Goal: Task Accomplishment & Management: Manage account settings

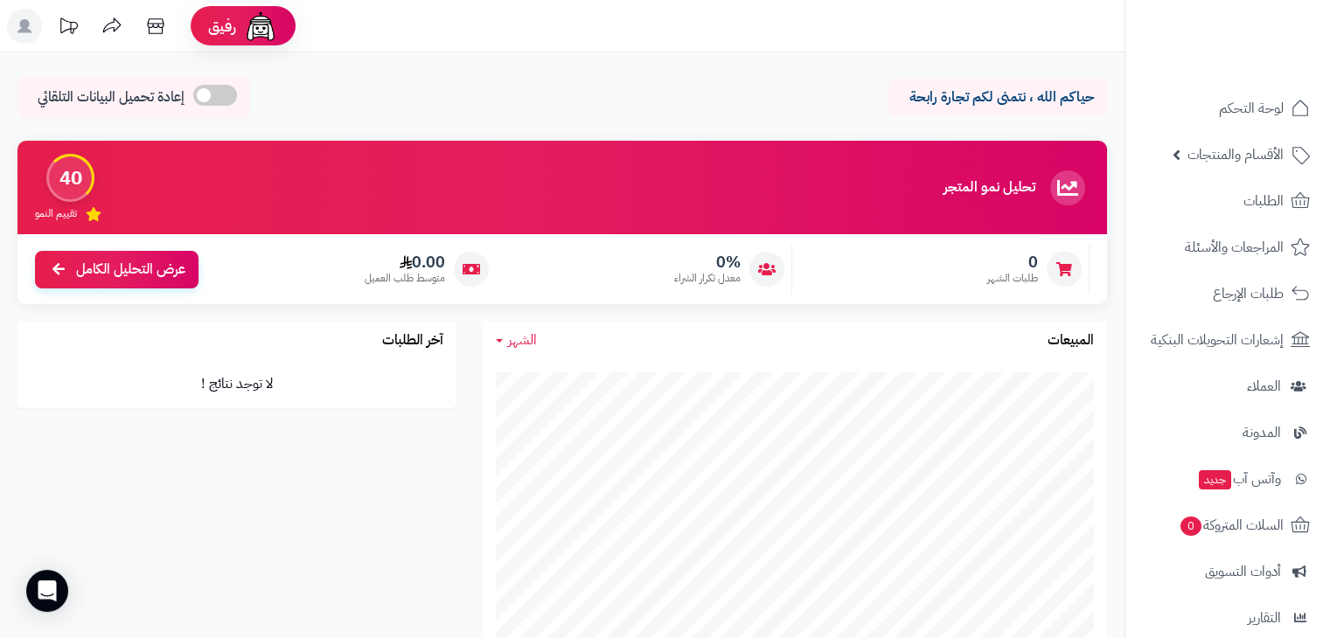
click at [21, 19] on rect at bounding box center [24, 26] width 35 height 35
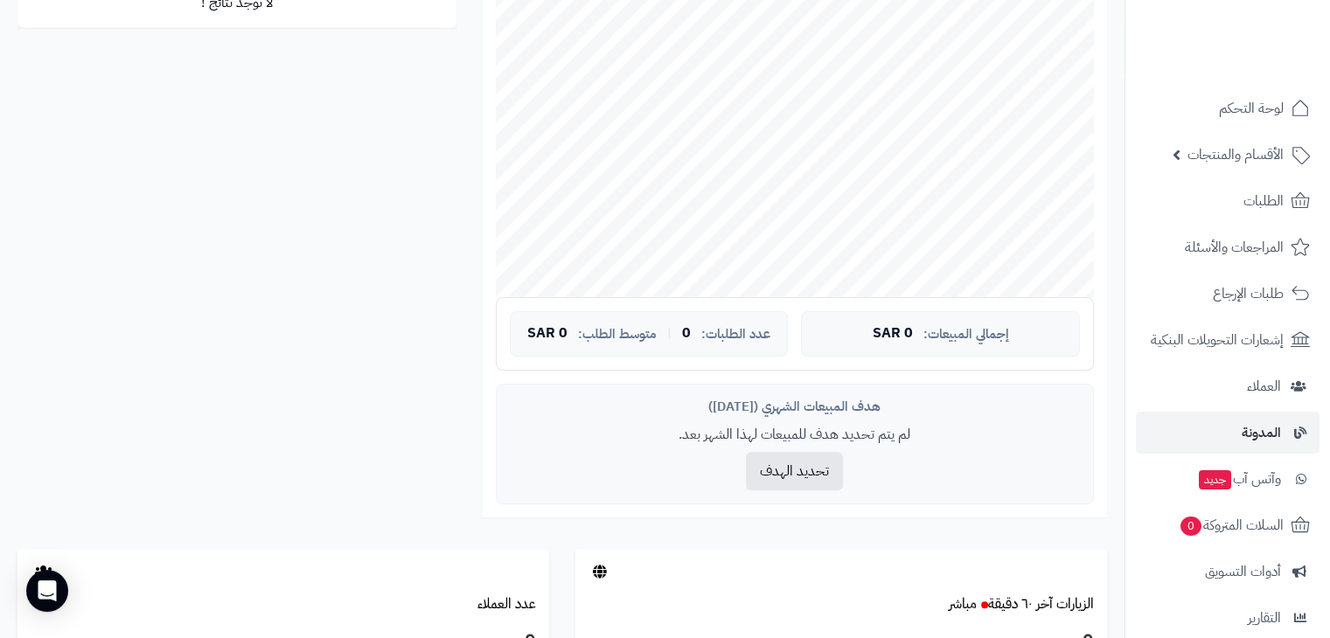
scroll to position [208, 0]
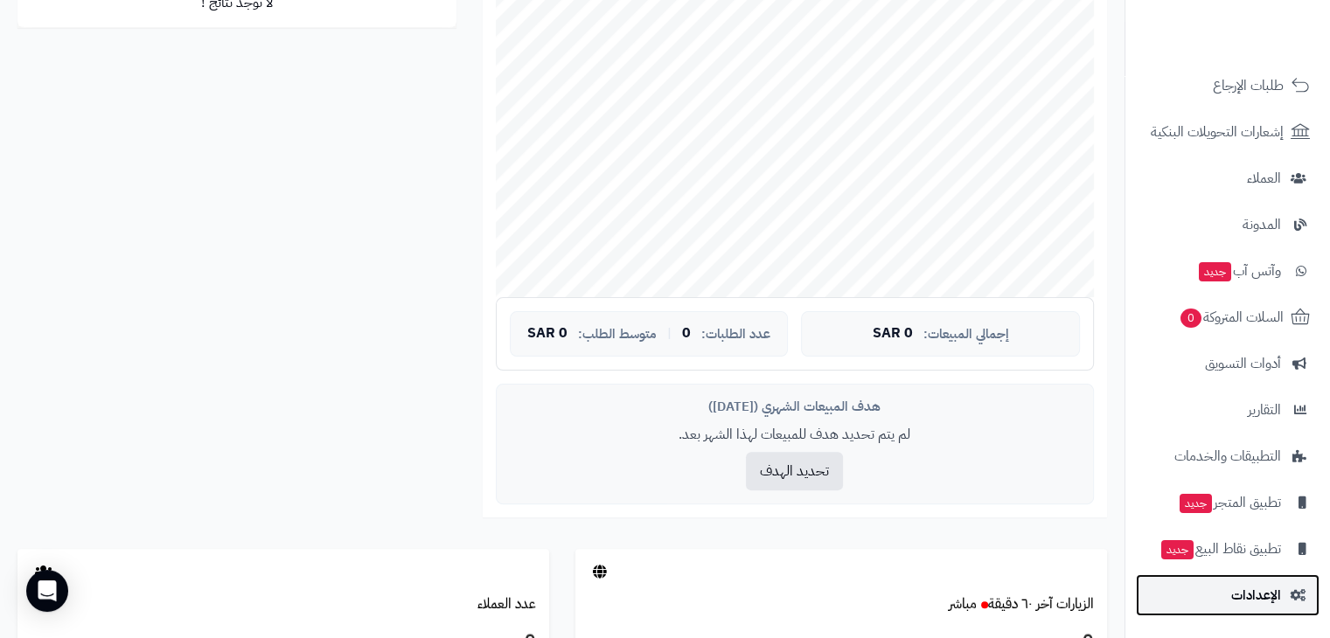
click at [1217, 608] on link "الإعدادات" at bounding box center [1228, 596] width 184 height 42
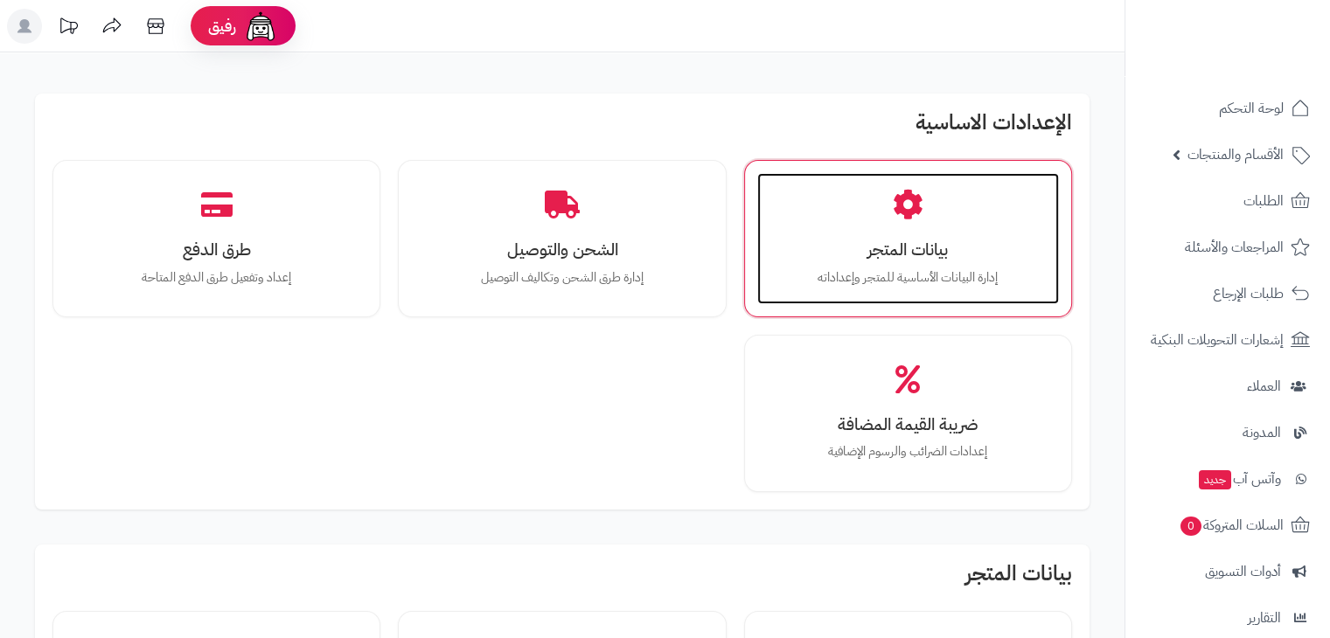
click at [849, 232] on div "بيانات المتجر إدارة البيانات الأساسية للمتجر وإعداداته" at bounding box center [908, 238] width 302 height 131
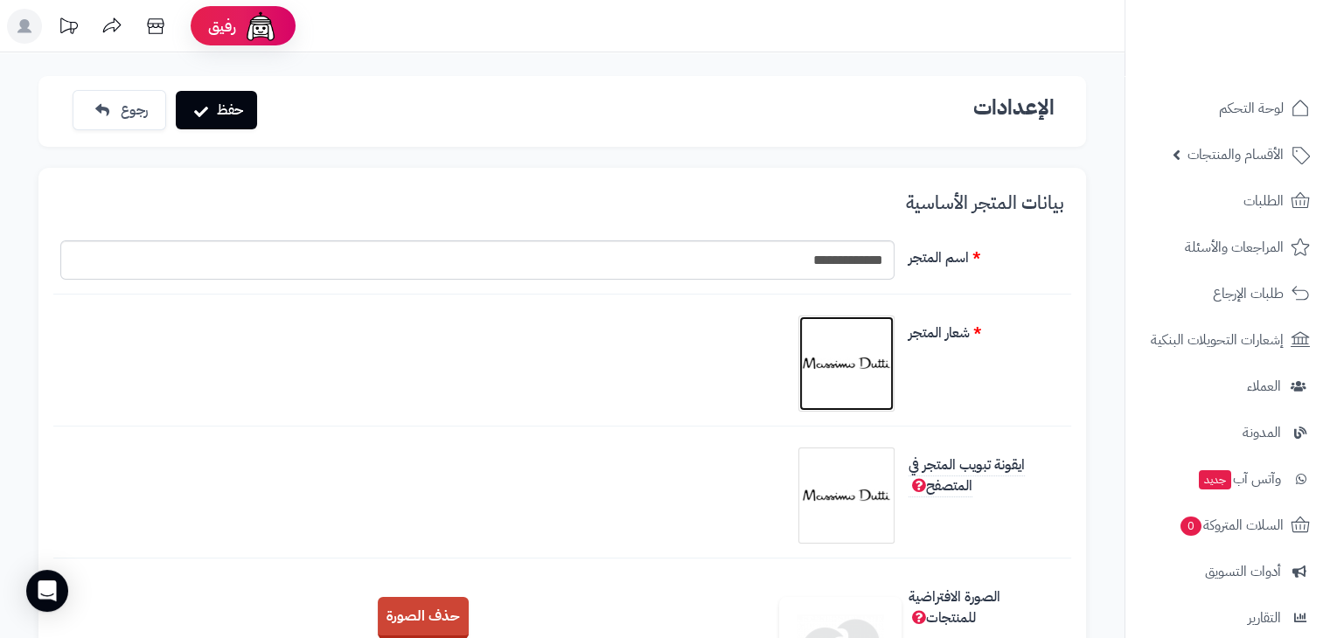
click at [854, 341] on img at bounding box center [846, 363] width 87 height 87
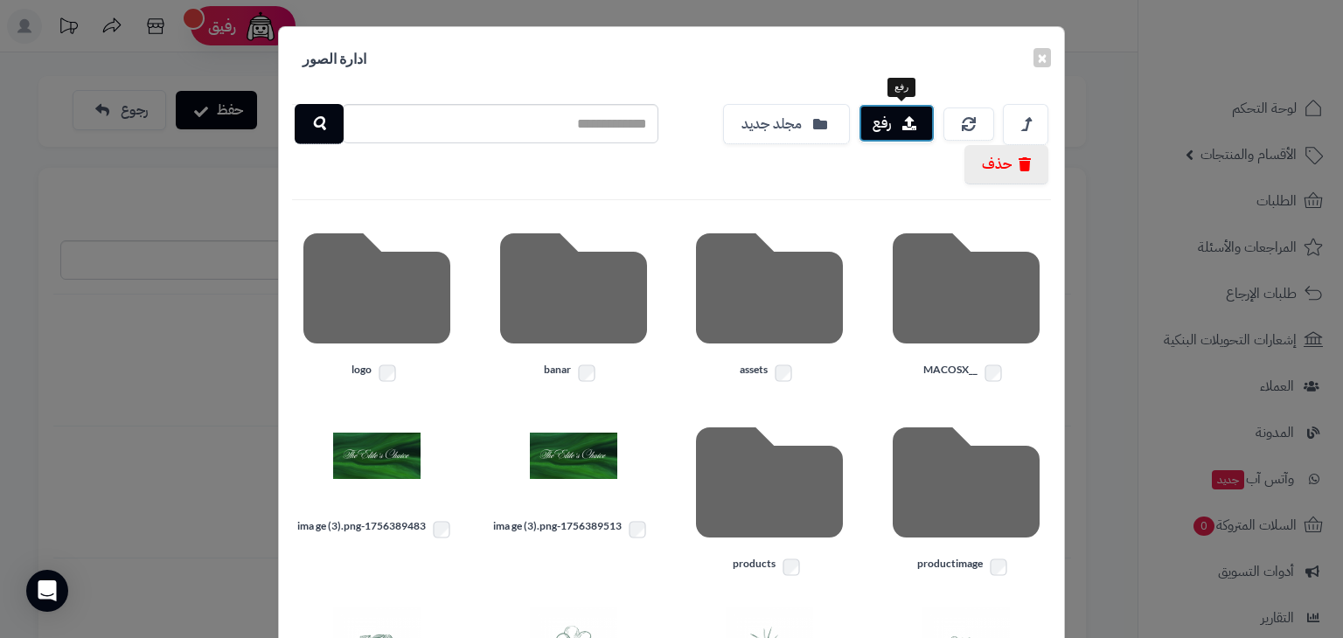
click at [903, 109] on button "رفع" at bounding box center [897, 123] width 76 height 38
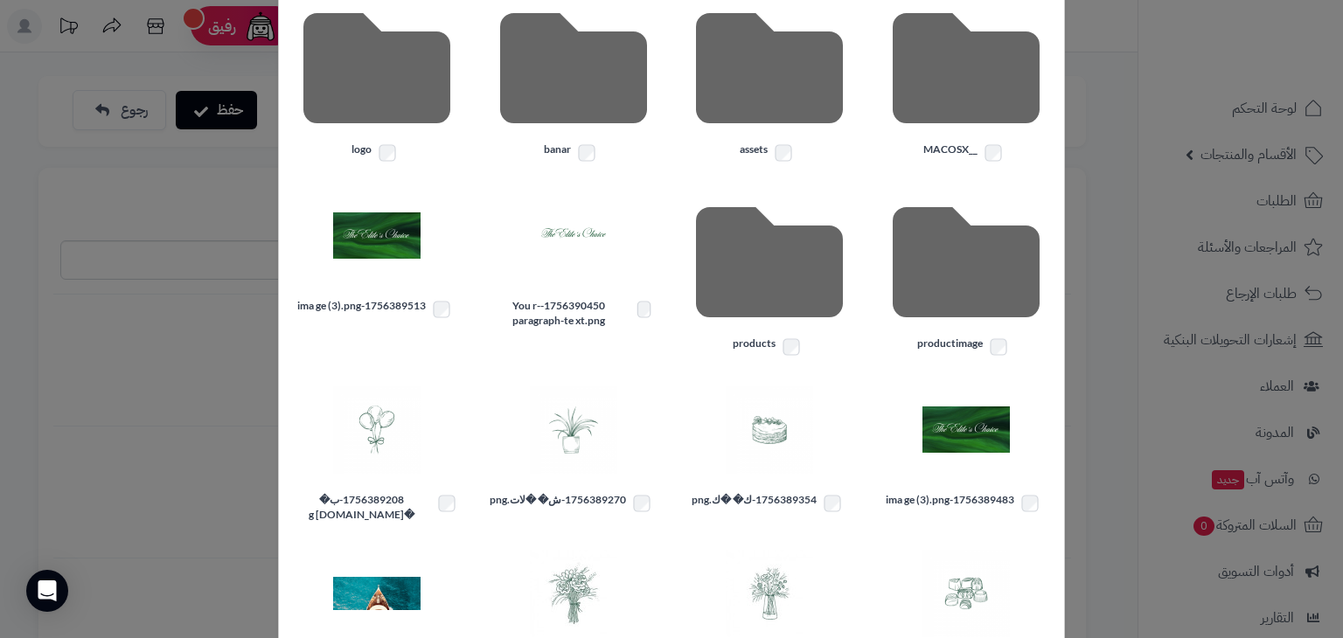
scroll to position [220, 0]
click at [644, 315] on label "1756390450-You r-paragraph-te xt.png" at bounding box center [574, 314] width 171 height 30
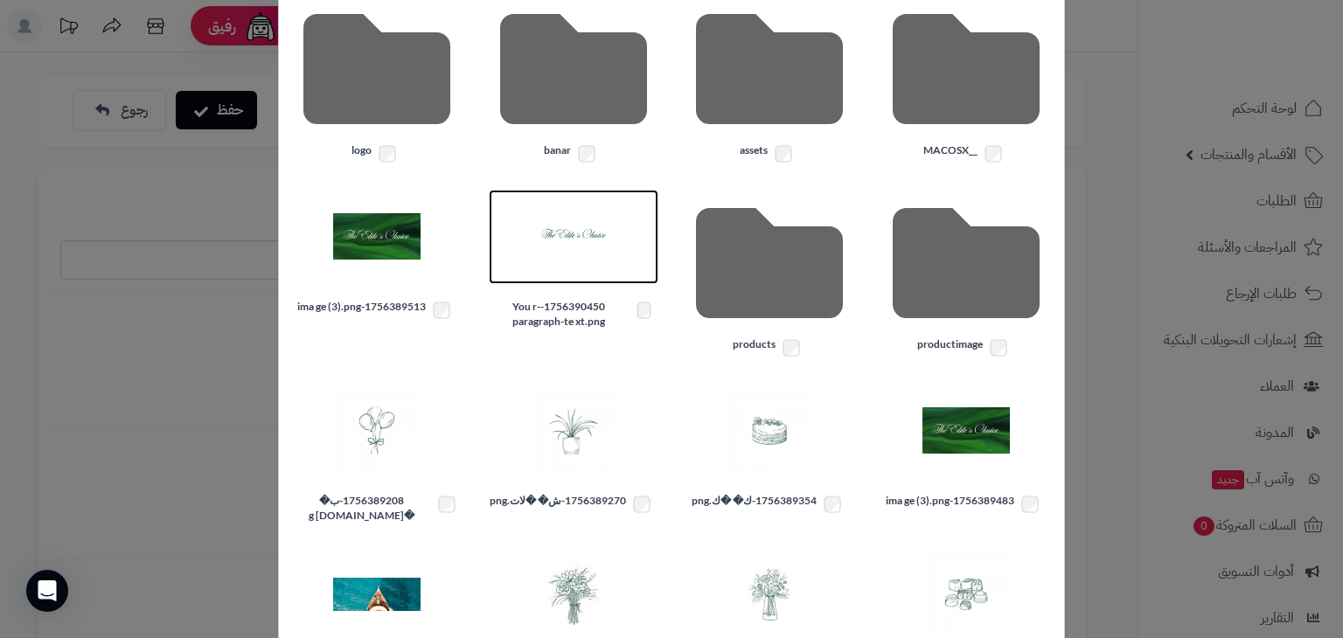
click at [588, 247] on img at bounding box center [573, 236] width 87 height 87
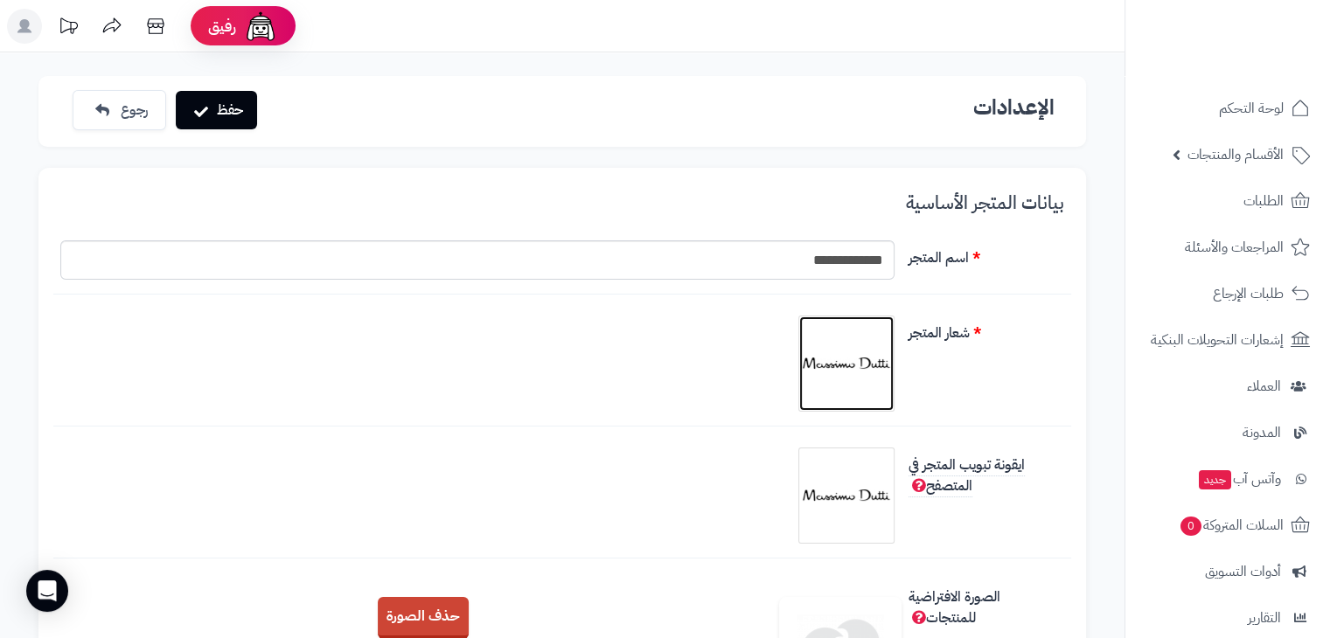
click at [873, 386] on img at bounding box center [846, 363] width 87 height 87
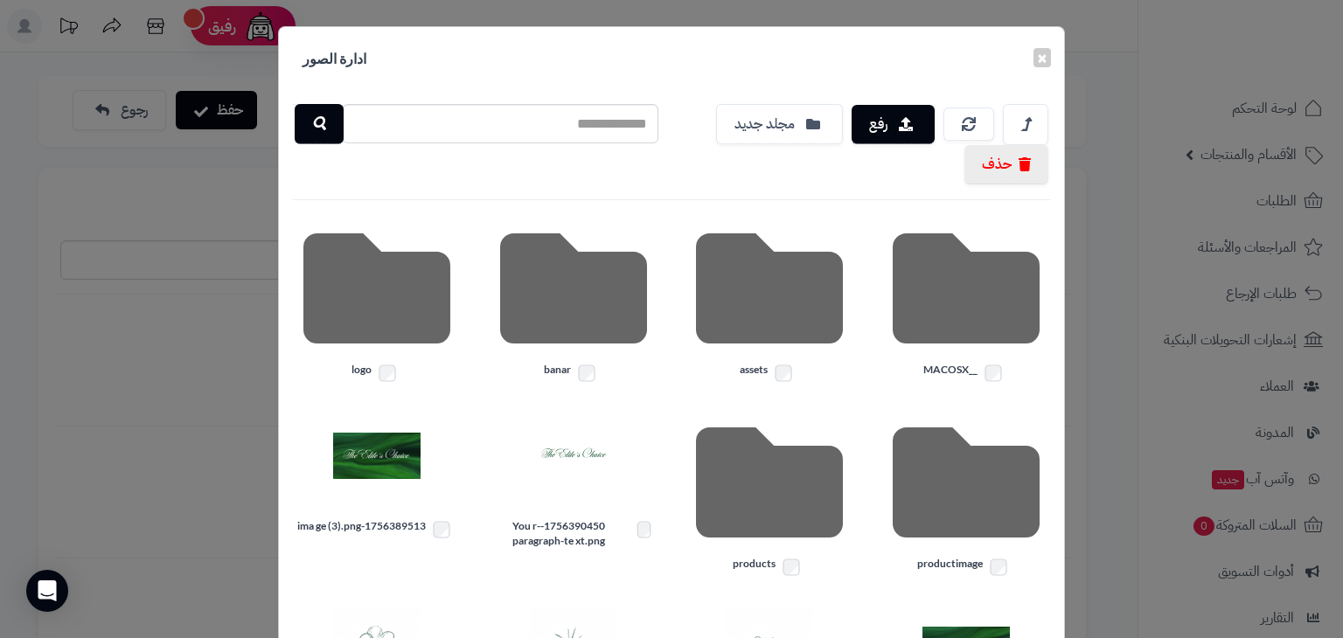
click at [259, 426] on div "× ادارة الصور رفع مجلد جديد حذف __MACOSX assets banar logo productimage product…" at bounding box center [671, 319] width 1343 height 638
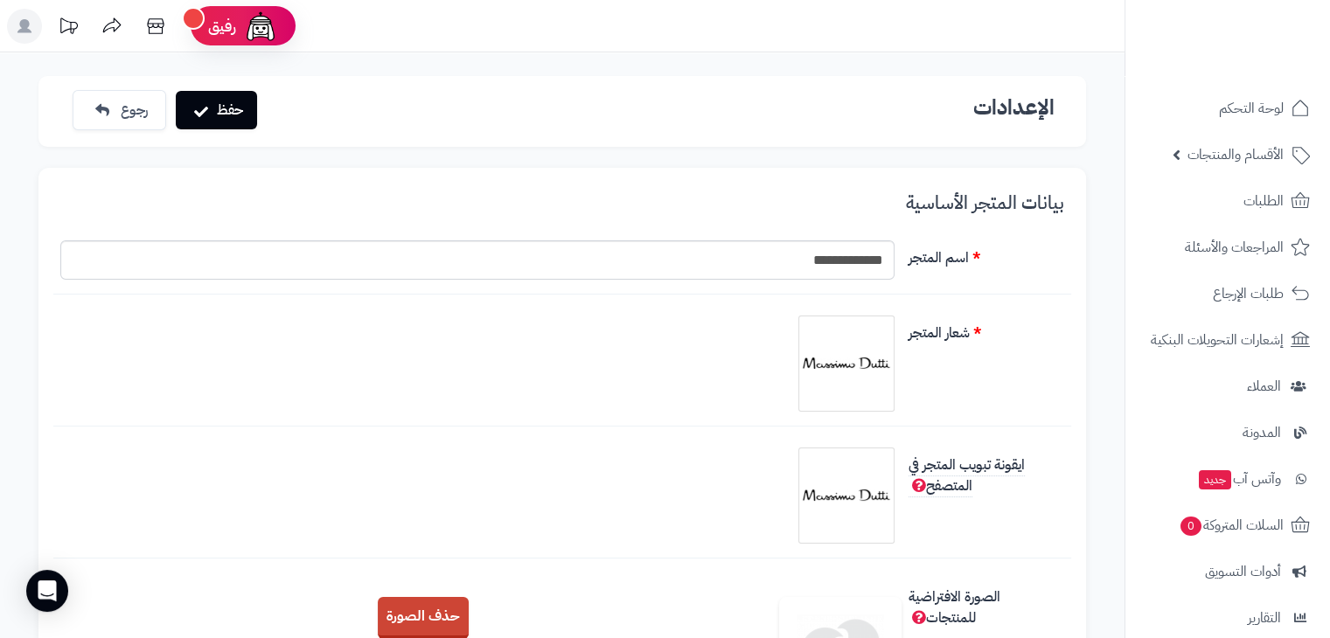
scroll to position [115, 0]
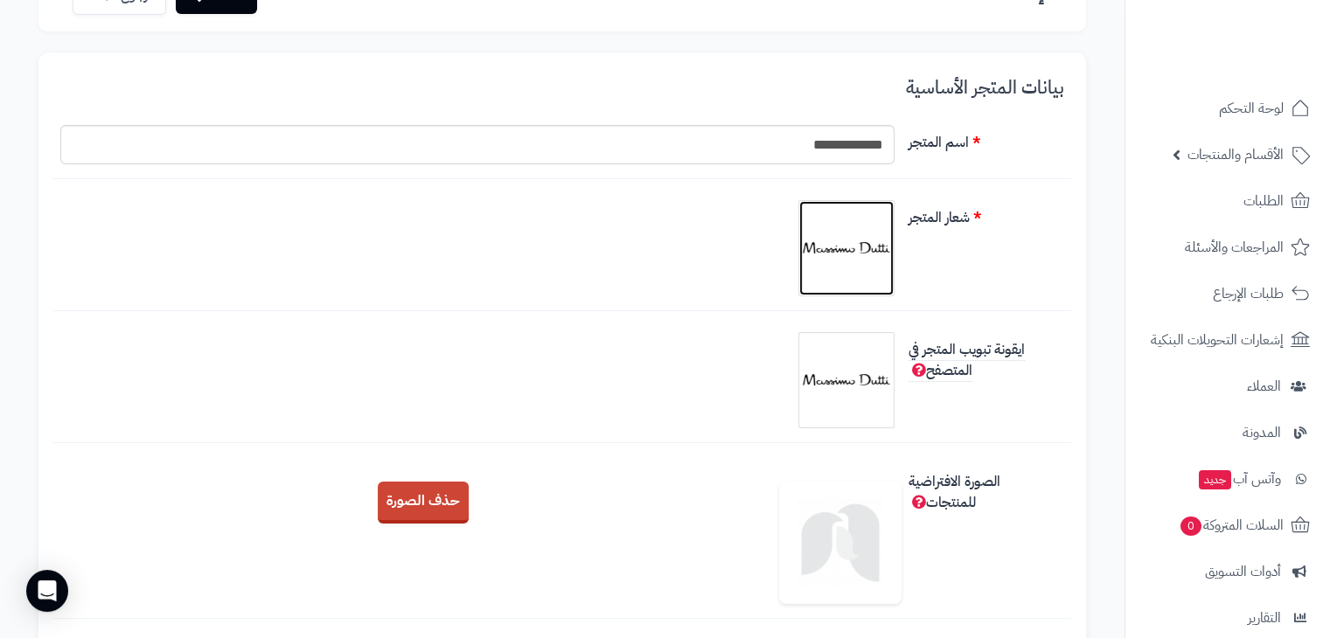
click at [848, 239] on img at bounding box center [846, 248] width 87 height 87
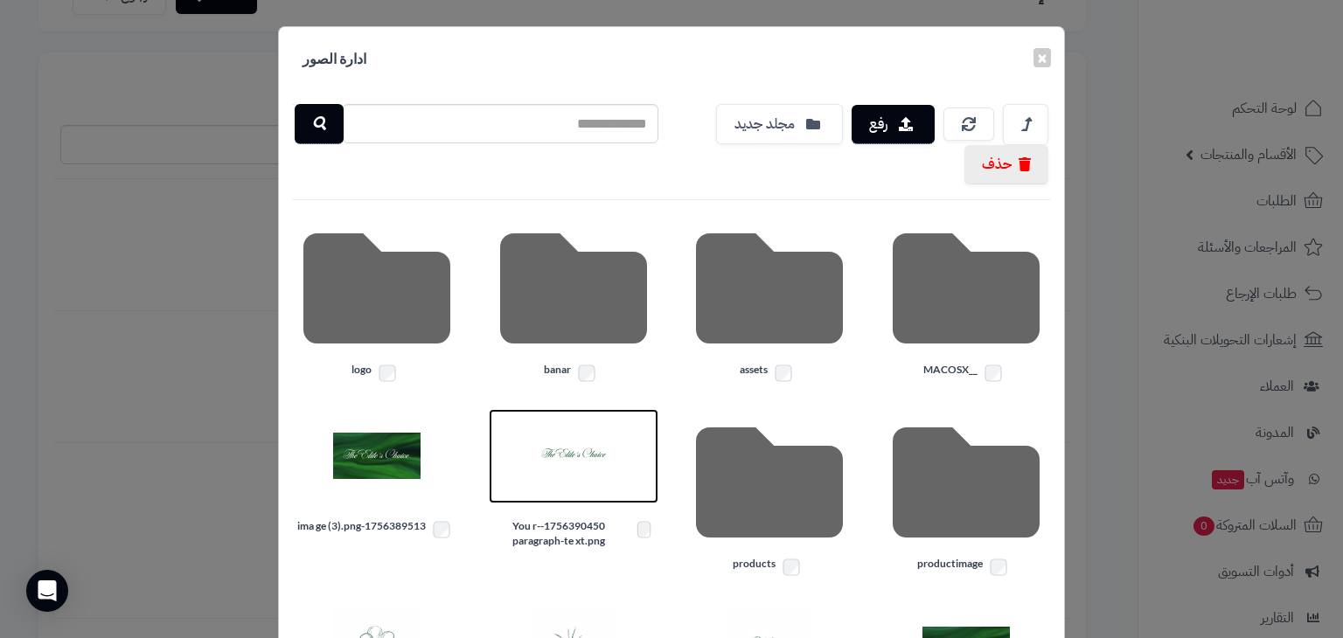
click at [563, 469] on img at bounding box center [573, 456] width 87 height 87
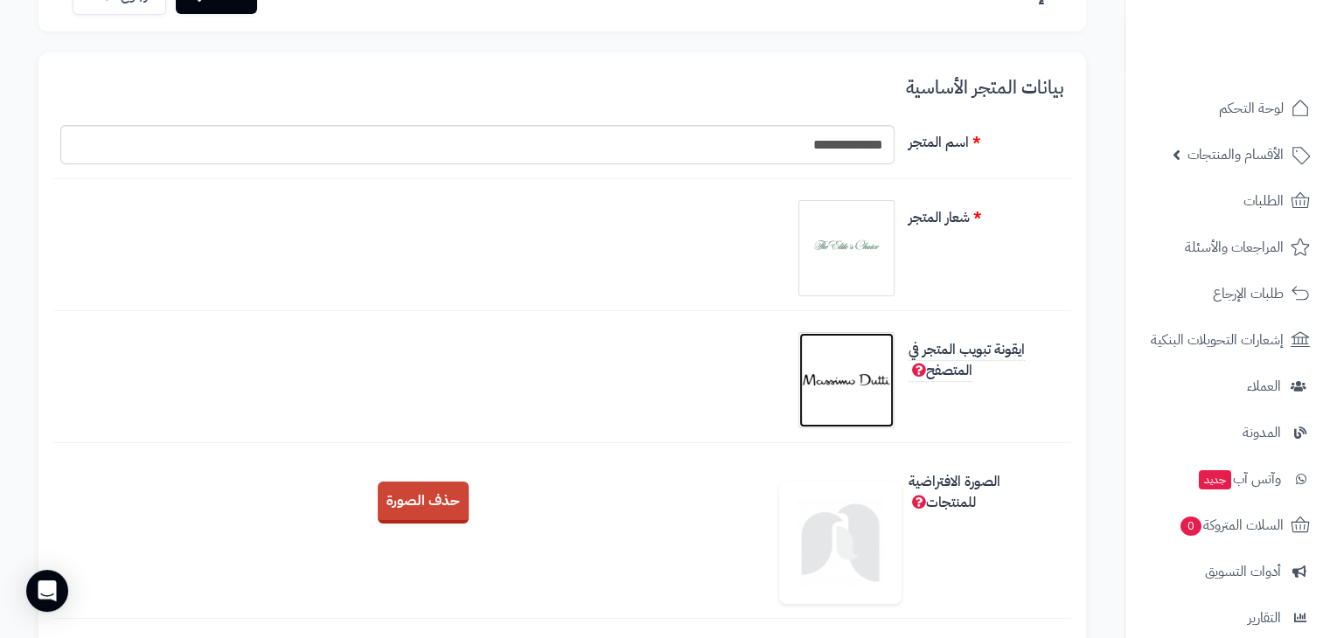
click at [813, 372] on img at bounding box center [846, 380] width 87 height 87
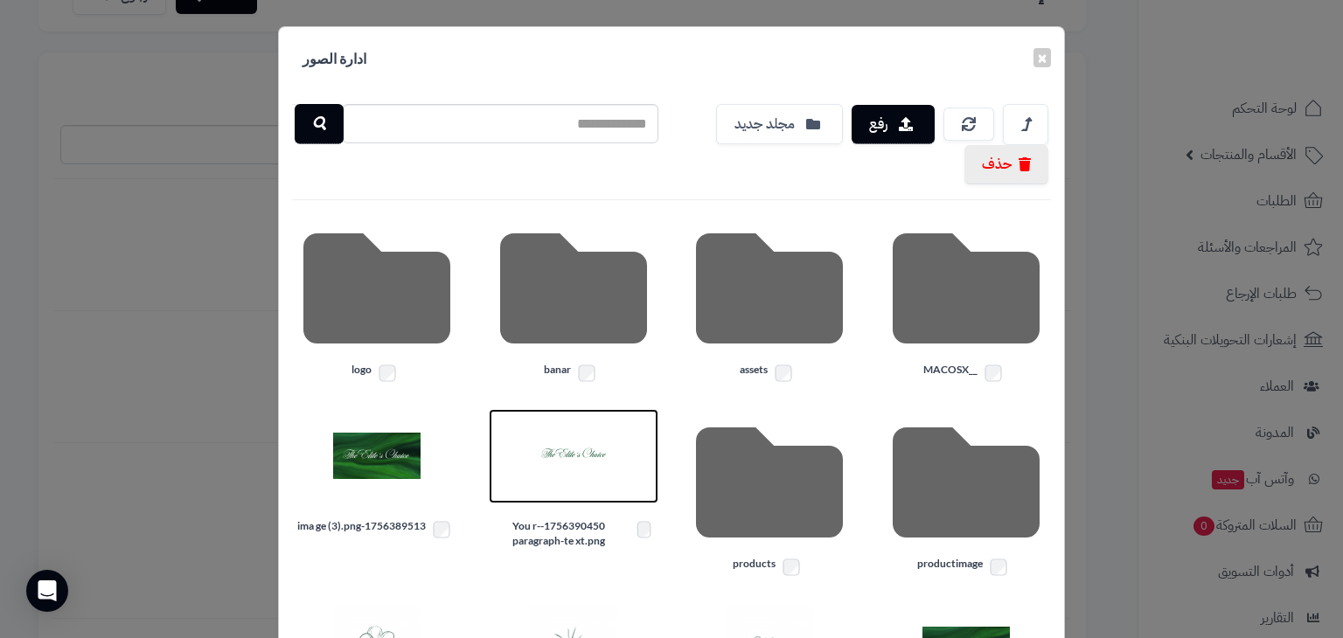
click at [581, 455] on img at bounding box center [573, 456] width 87 height 87
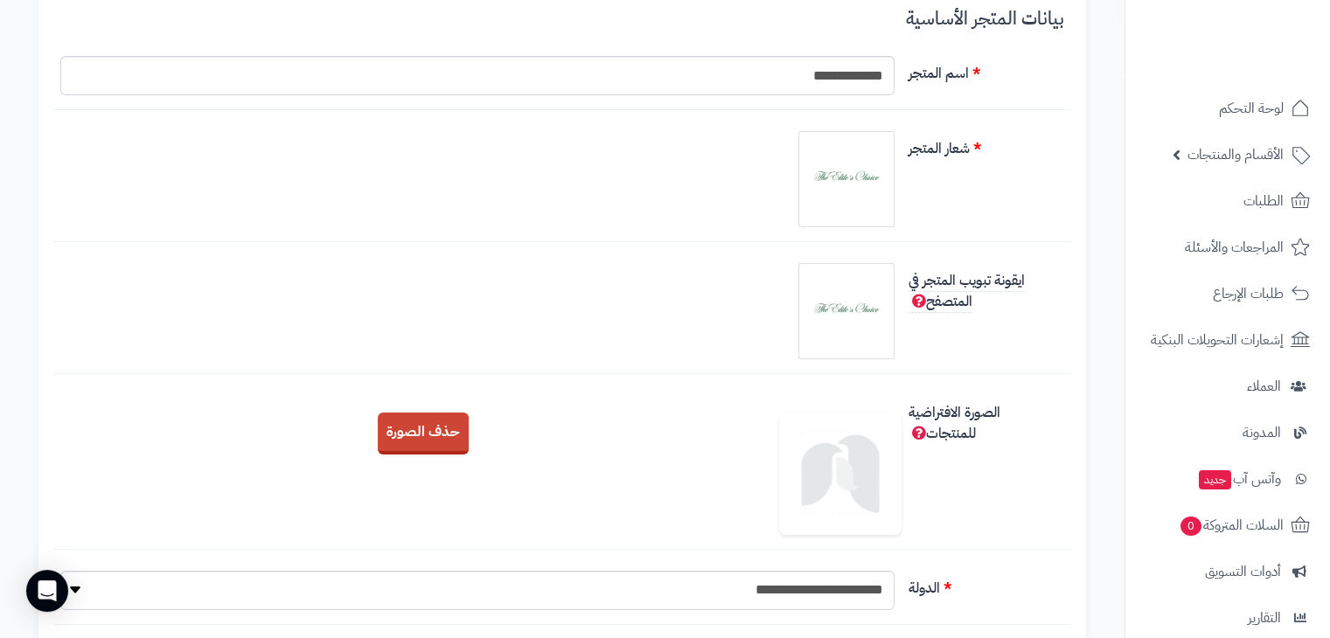
scroll to position [0, 0]
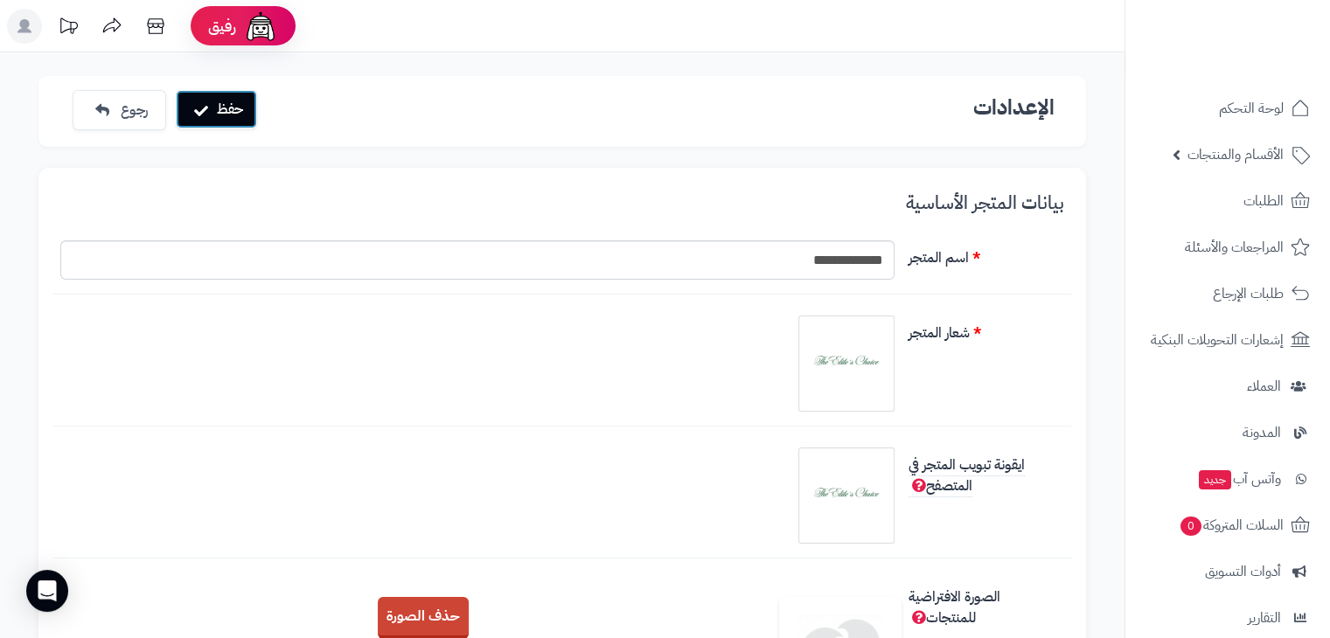
click at [224, 105] on button "حفظ" at bounding box center [216, 109] width 81 height 38
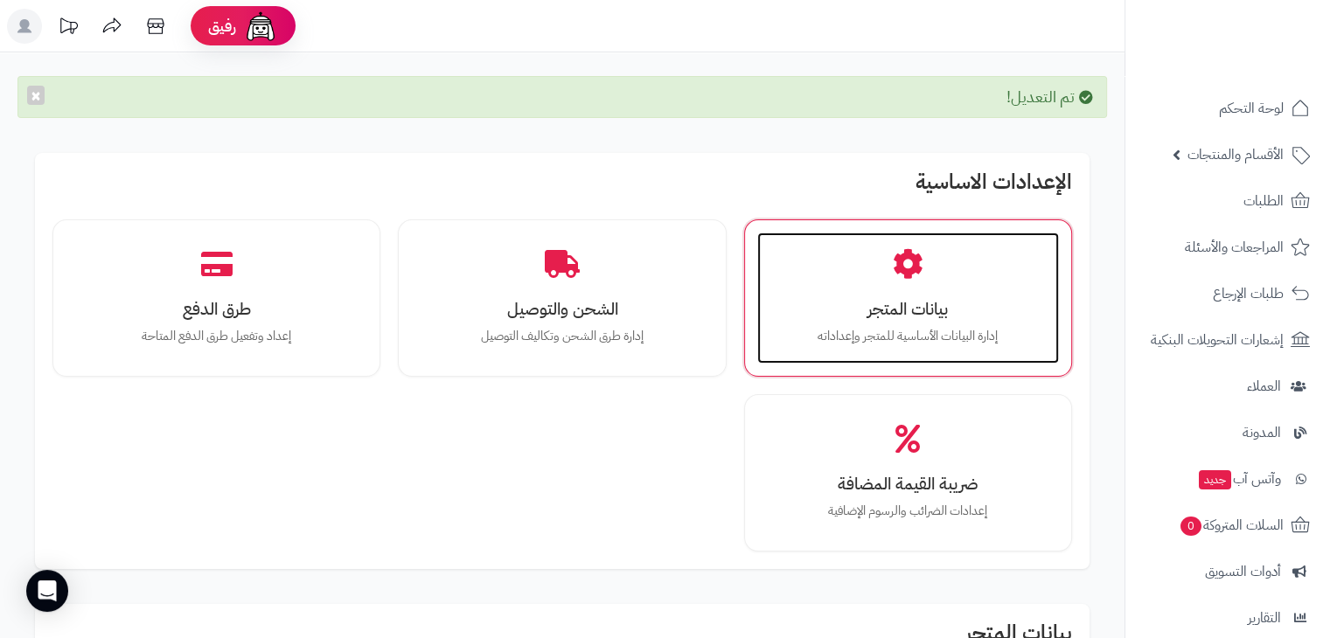
click at [916, 274] on icon at bounding box center [908, 263] width 31 height 31
